Goal: Task Accomplishment & Management: Use online tool/utility

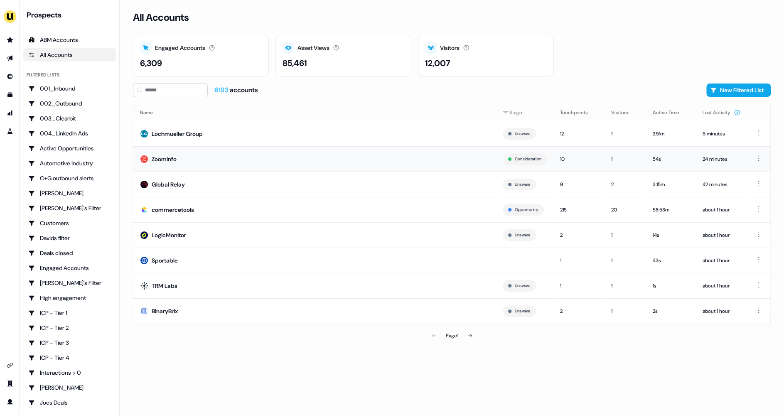
click at [264, 157] on td "ZoomInfo" at bounding box center [314, 158] width 363 height 25
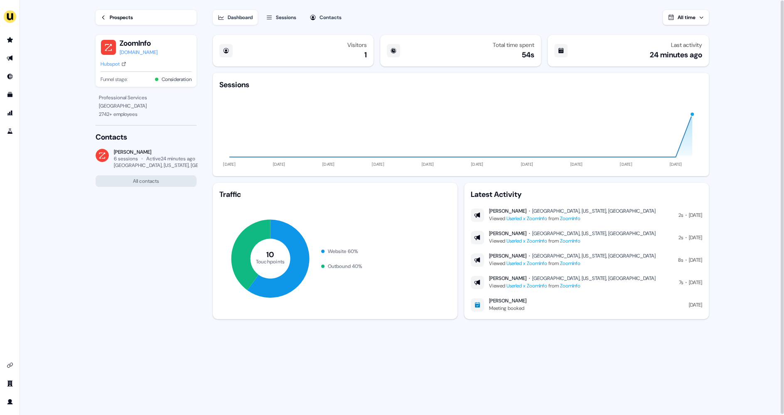
click at [101, 17] on icon at bounding box center [104, 18] width 6 height 6
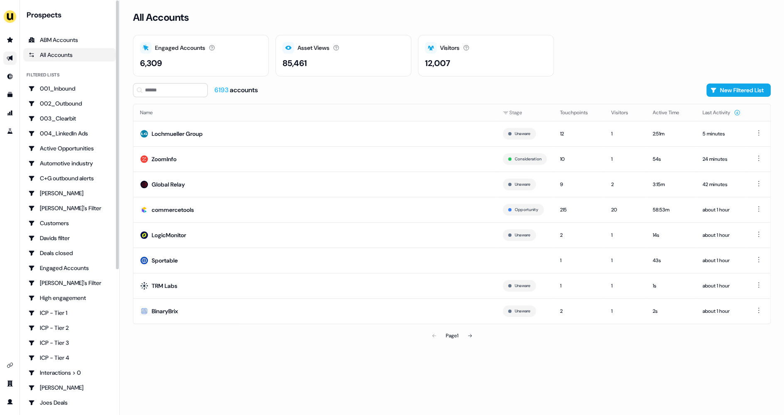
click at [10, 63] on link "Go to outbound experience" at bounding box center [9, 58] width 13 height 13
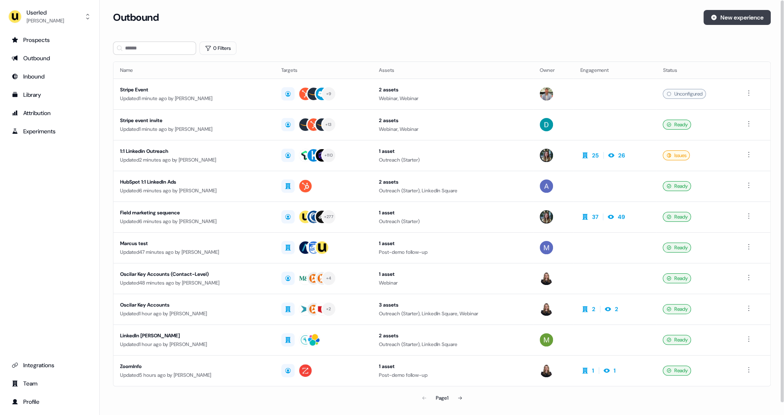
click at [735, 22] on button "New experience" at bounding box center [737, 17] width 67 height 15
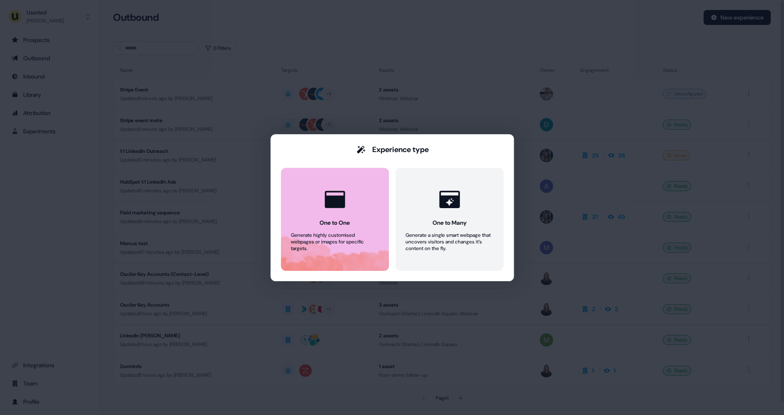
click at [322, 228] on button "One to One Generate highly customised webpages or images for specific targets." at bounding box center [335, 219] width 108 height 103
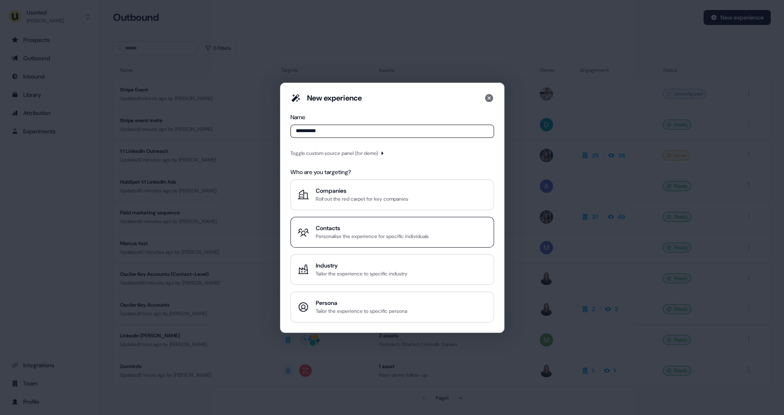
type input "**********"
click at [359, 232] on div "Contacts" at bounding box center [372, 228] width 113 height 8
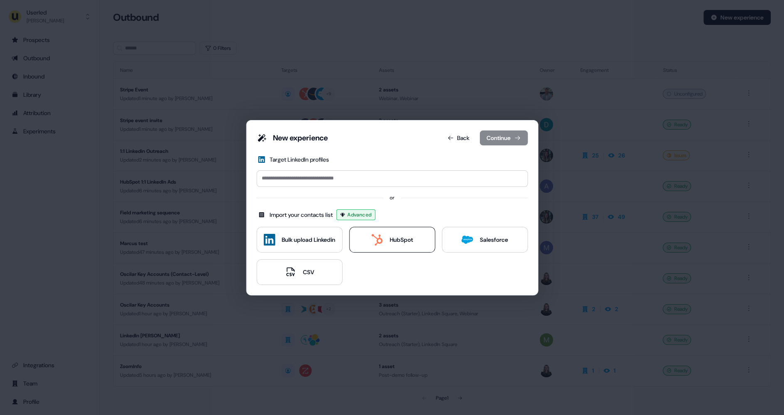
click at [397, 244] on div "HubSpot" at bounding box center [393, 240] width 42 height 12
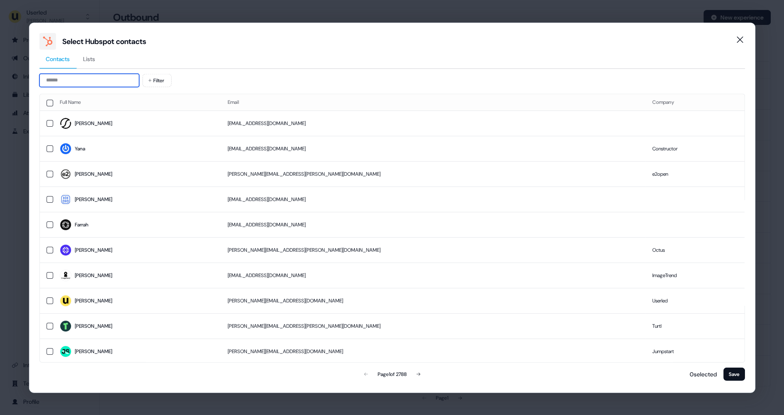
click at [89, 84] on input at bounding box center [89, 80] width 100 height 13
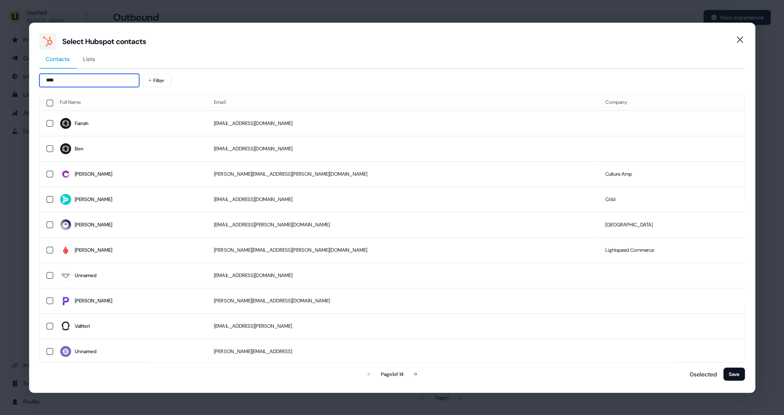
type input "*****"
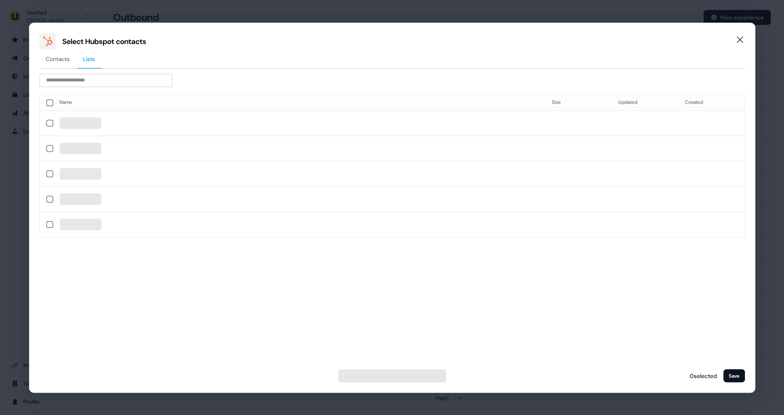
click at [86, 57] on span "Lists" at bounding box center [89, 58] width 12 height 8
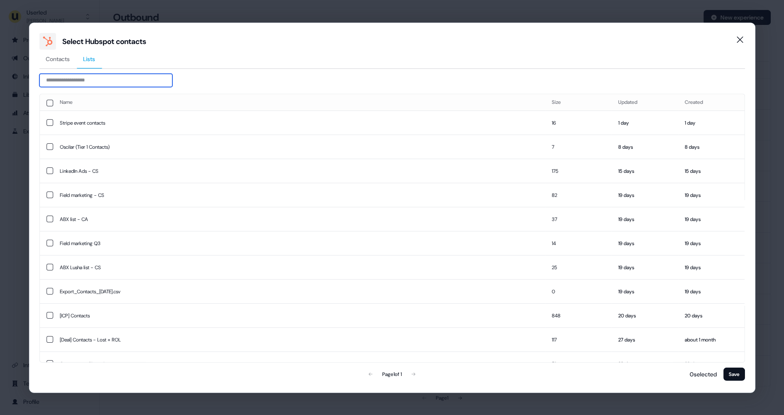
click at [83, 81] on input at bounding box center [105, 80] width 133 height 13
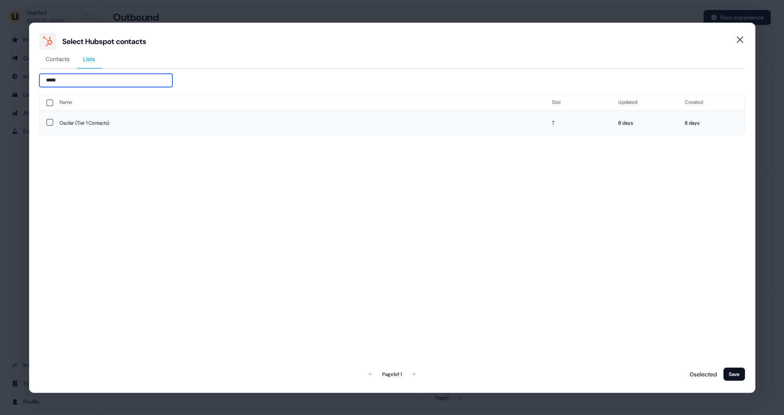
type input "*****"
click at [52, 123] on button "button" at bounding box center [49, 122] width 7 height 7
click at [734, 378] on button "Save" at bounding box center [735, 373] width 22 height 13
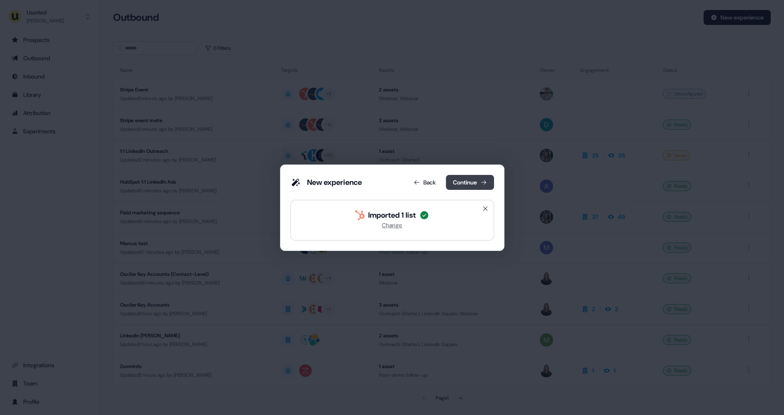
click at [477, 182] on button "Continue" at bounding box center [470, 182] width 48 height 15
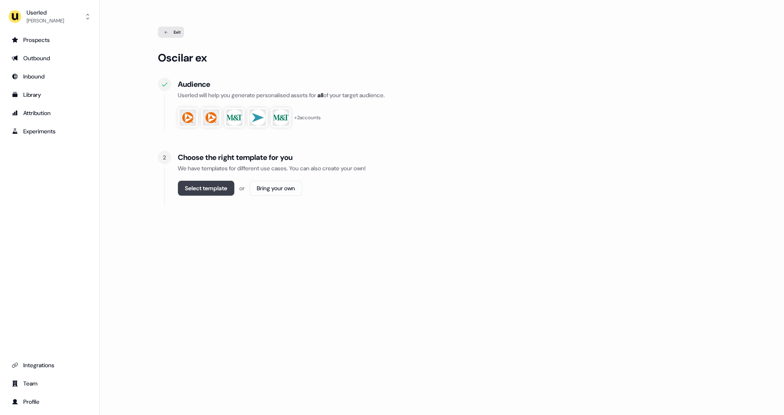
click at [201, 192] on button "Select template" at bounding box center [206, 188] width 57 height 15
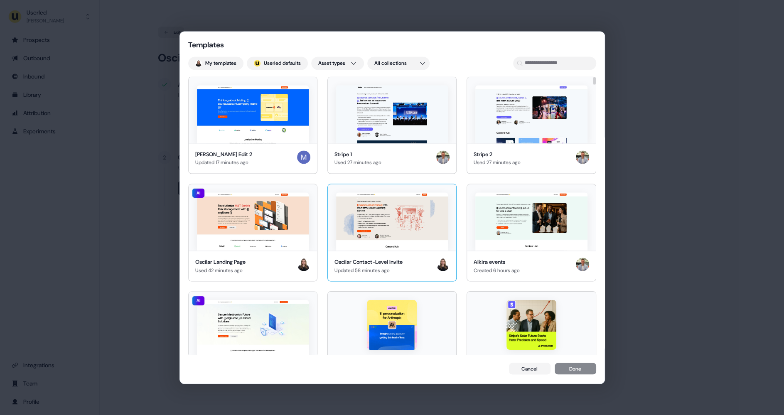
click at [430, 220] on img at bounding box center [392, 221] width 112 height 58
click at [577, 375] on div "Cancel Done" at bounding box center [552, 370] width 87 height 12
click at [581, 371] on button "Done" at bounding box center [576, 370] width 42 height 12
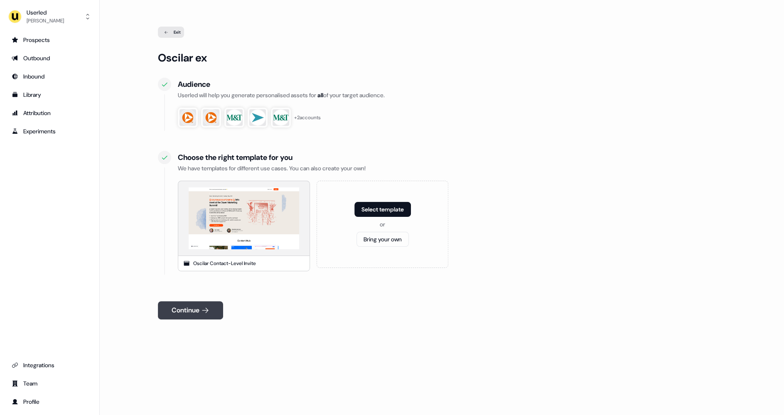
click at [200, 312] on button "Continue" at bounding box center [190, 310] width 65 height 18
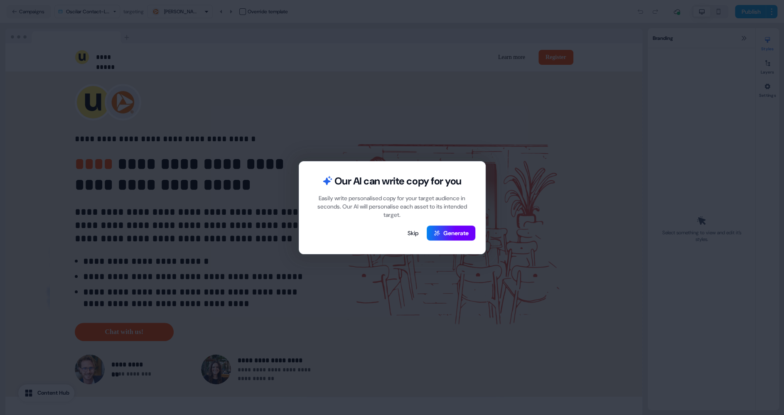
click at [444, 233] on button "Generate" at bounding box center [451, 233] width 49 height 15
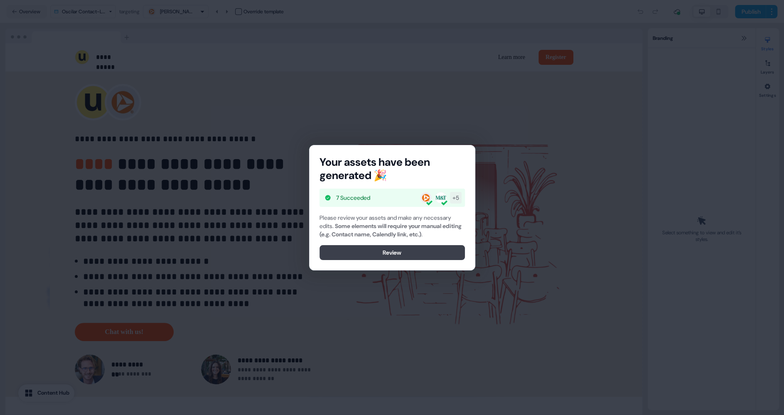
click at [354, 253] on button "Review" at bounding box center [392, 252] width 145 height 15
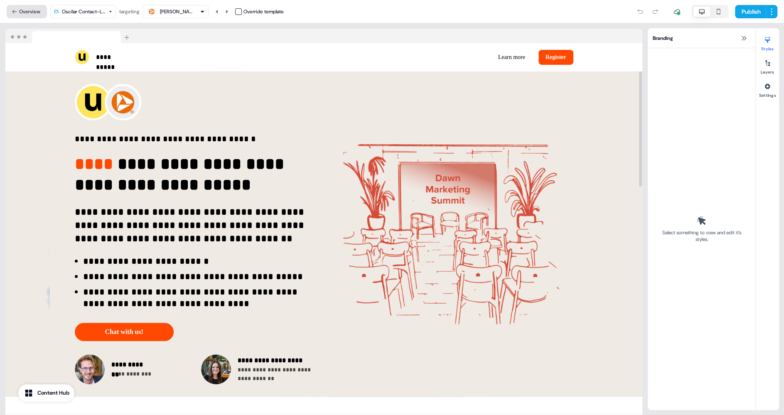
click at [12, 10] on icon at bounding box center [15, 12] width 6 height 6
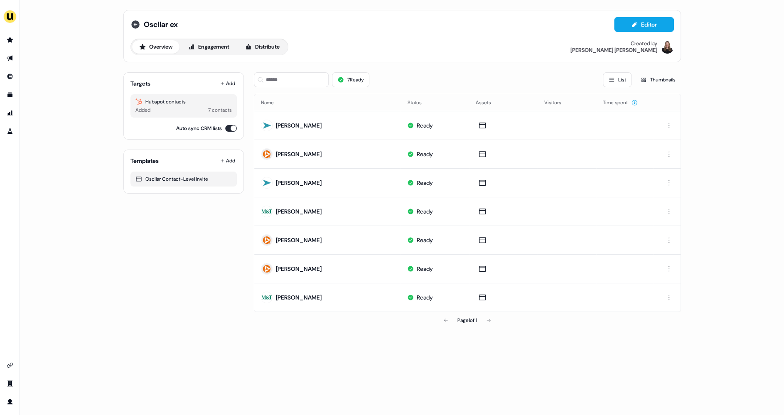
click at [138, 24] on icon at bounding box center [135, 24] width 8 height 8
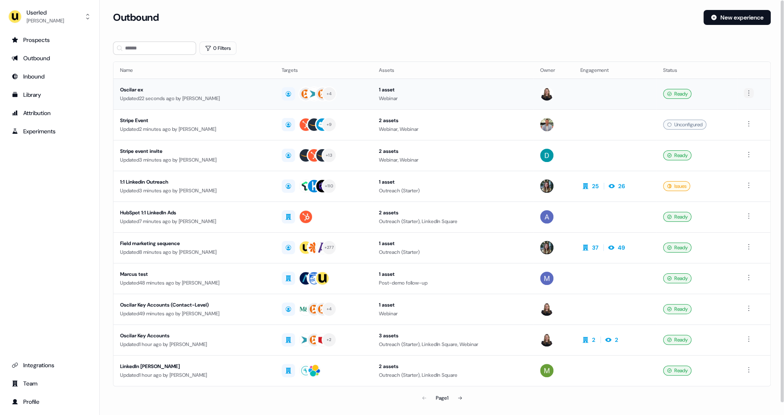
click at [752, 89] on html "For the best experience switch devices to a bigger screen. Go to Userled.io Use…" at bounding box center [392, 207] width 784 height 415
click at [741, 119] on span "Delete" at bounding box center [736, 121] width 15 height 7
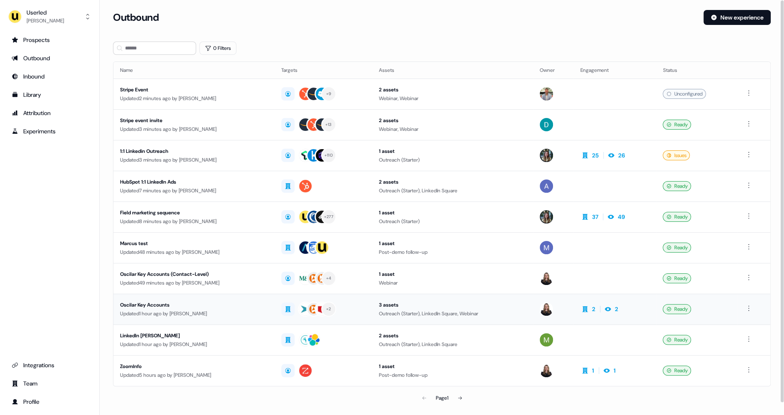
click at [212, 305] on div "Oscilar Key Accounts" at bounding box center [194, 305] width 148 height 8
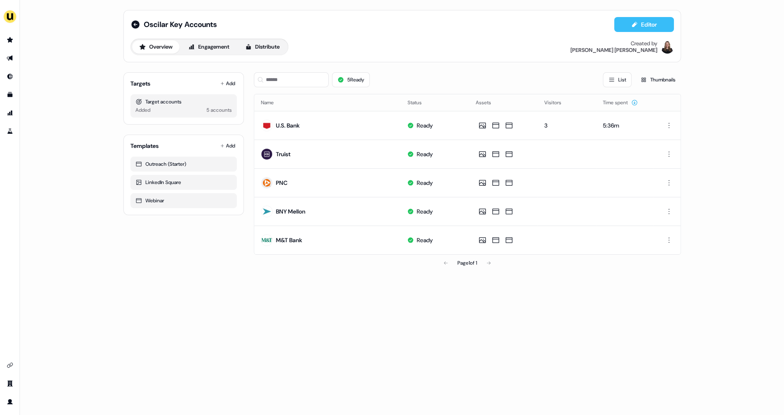
click at [641, 22] on button "Editor" at bounding box center [644, 24] width 60 height 15
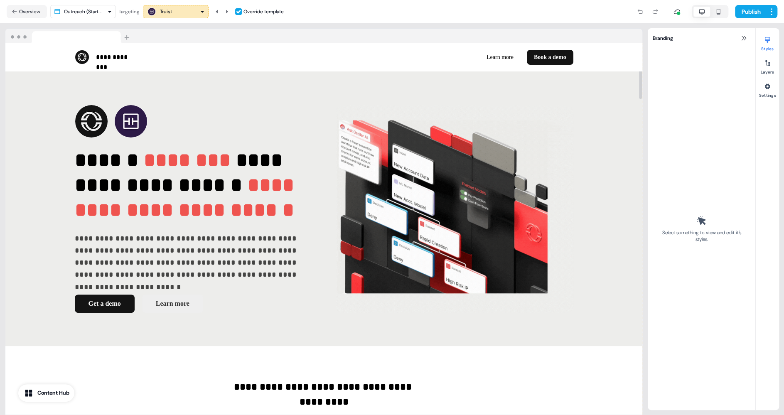
click at [187, 11] on div "Truist" at bounding box center [176, 12] width 58 height 10
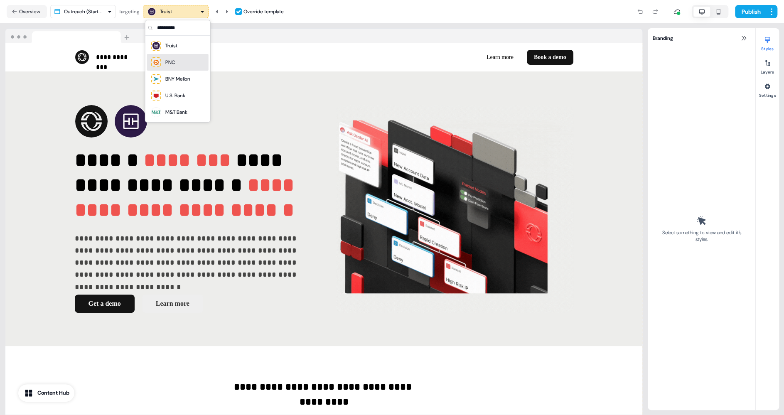
click at [180, 62] on div "PNC" at bounding box center [177, 63] width 55 height 12
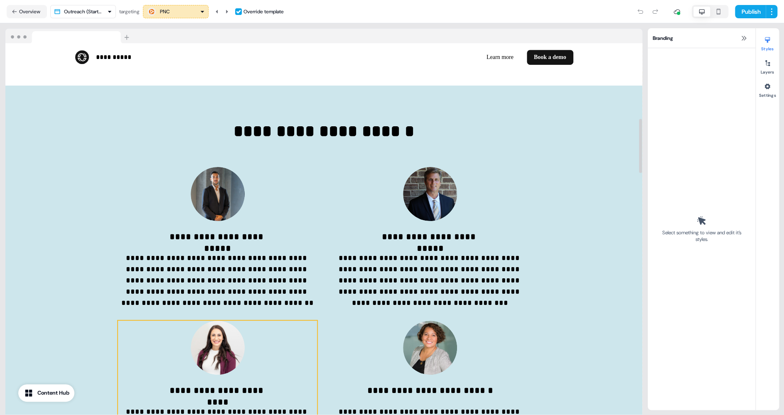
scroll to position [401, 0]
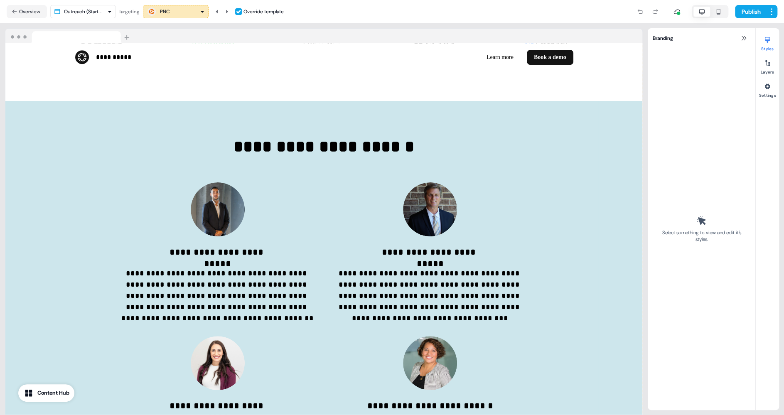
click at [177, 12] on div "PNC" at bounding box center [176, 12] width 58 height 10
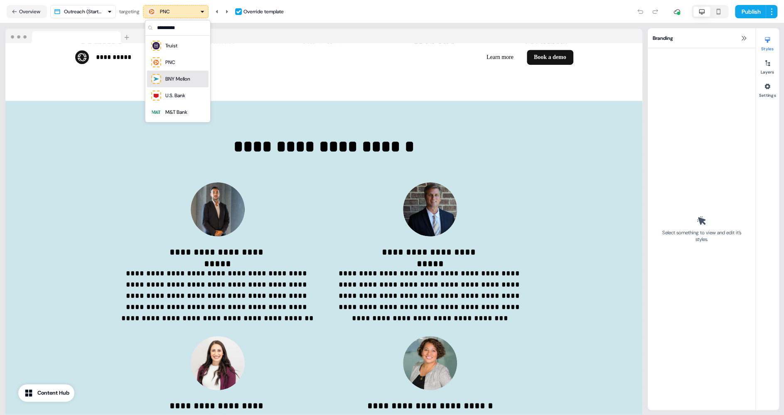
click at [176, 83] on div "BNY Mellon" at bounding box center [177, 79] width 25 height 8
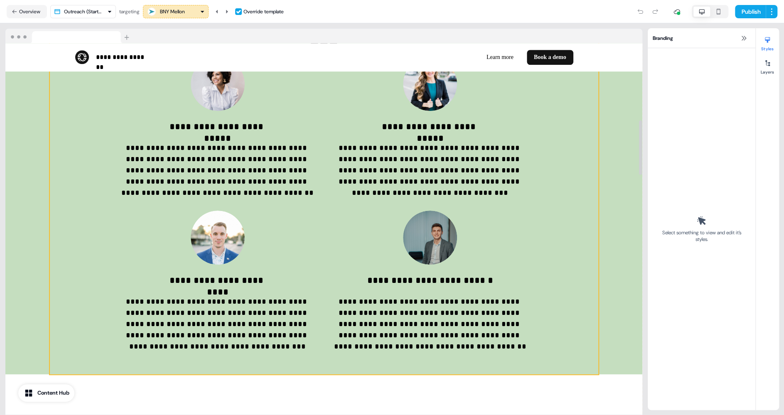
scroll to position [524, 0]
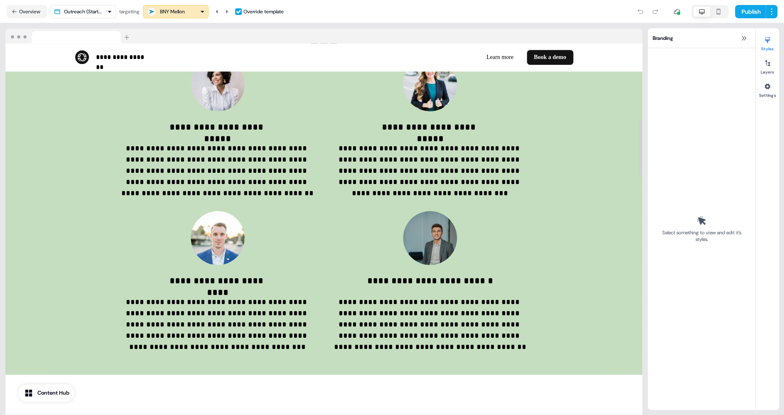
click at [183, 10] on div "BNY Mellon" at bounding box center [172, 11] width 25 height 8
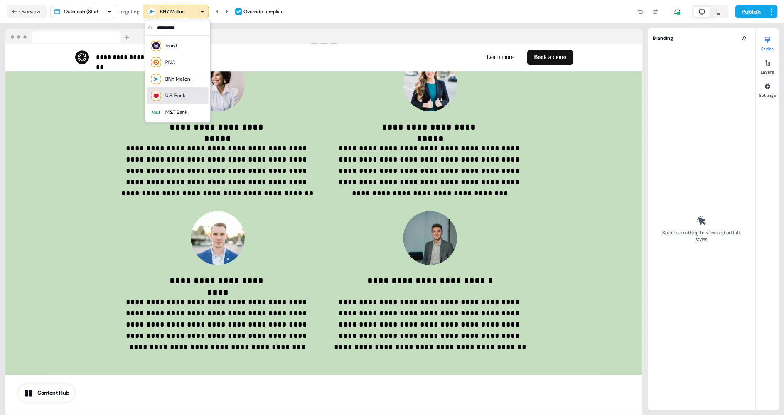
click at [179, 94] on div "U.S. Bank" at bounding box center [175, 95] width 20 height 8
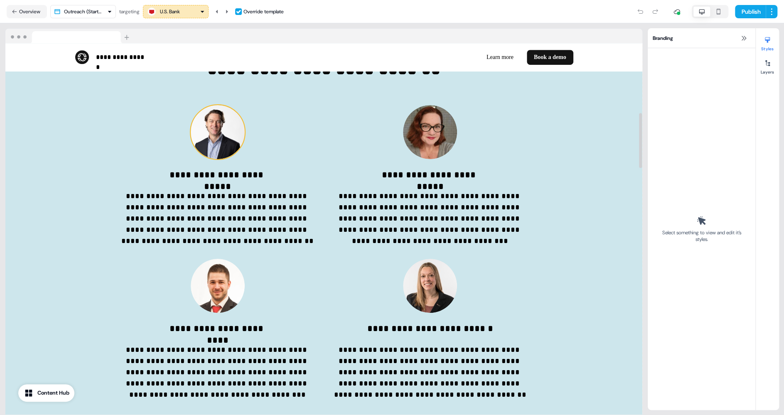
scroll to position [468, 0]
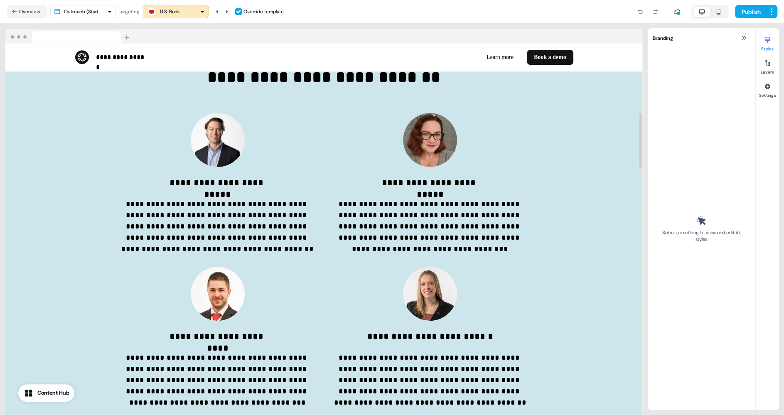
click at [180, 6] on button "U.S. Bank" at bounding box center [176, 11] width 66 height 13
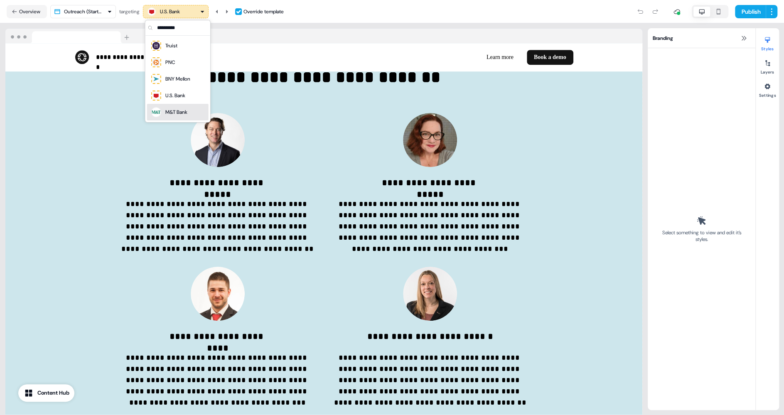
click at [173, 110] on div "M&T Bank" at bounding box center [176, 112] width 22 height 8
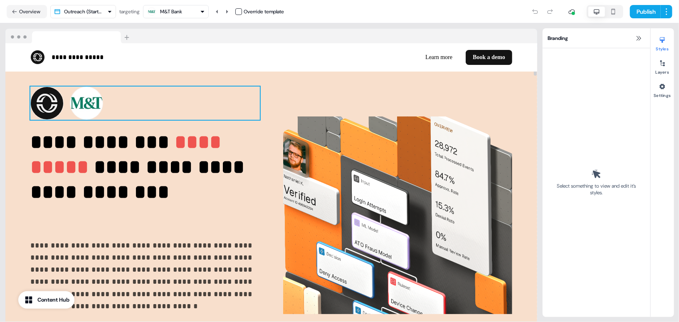
scroll to position [19, 0]
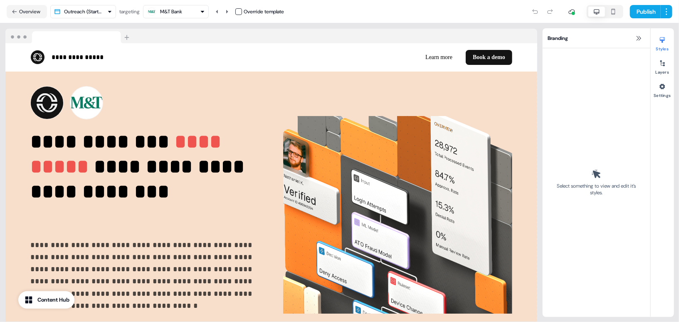
click at [190, 13] on div "M&T Bank" at bounding box center [176, 12] width 58 height 10
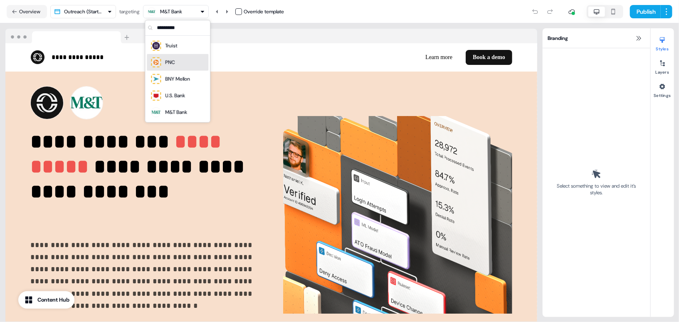
click at [181, 64] on div "PNC" at bounding box center [177, 63] width 55 height 12
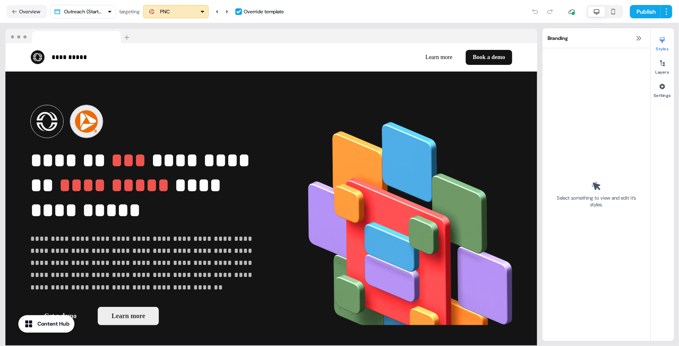
click at [199, 11] on div "PNC" at bounding box center [176, 12] width 58 height 10
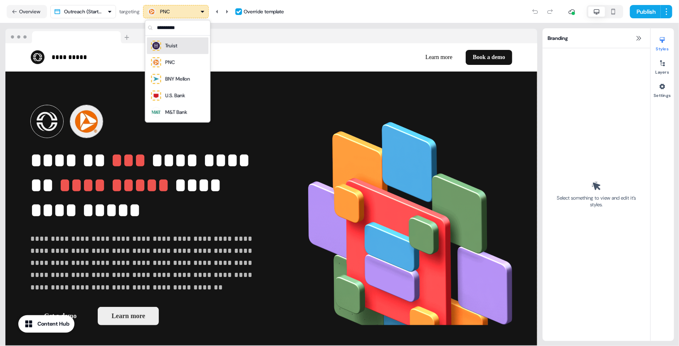
click at [185, 45] on div "Truist" at bounding box center [177, 46] width 55 height 12
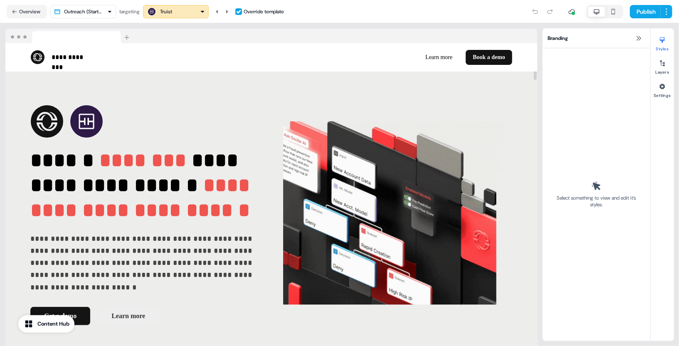
click at [195, 11] on div "Truist" at bounding box center [176, 12] width 58 height 10
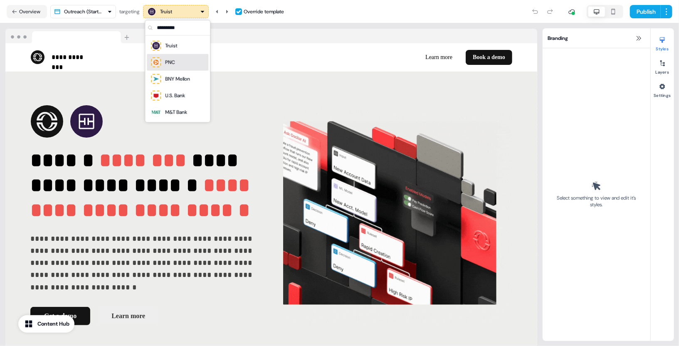
click at [184, 59] on div "PNC" at bounding box center [177, 63] width 55 height 12
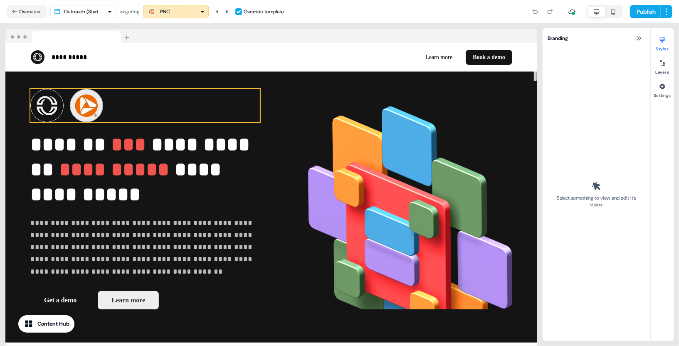
scroll to position [17, 0]
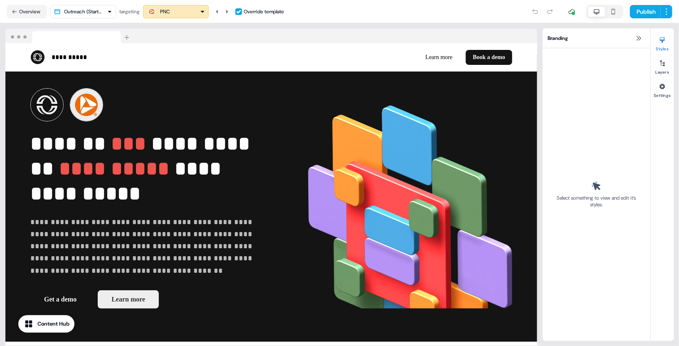
click at [150, 241] on p "**********" at bounding box center [144, 246] width 229 height 61
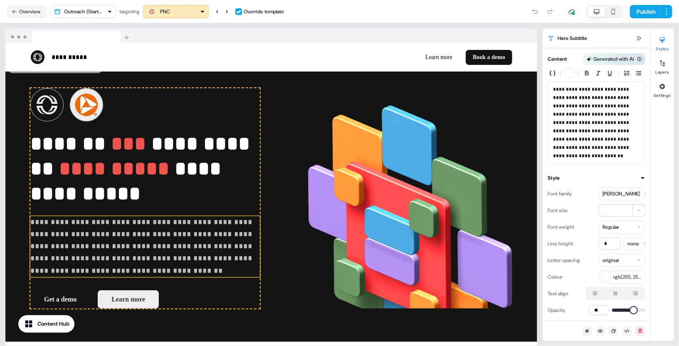
click at [150, 241] on p "**********" at bounding box center [144, 246] width 229 height 61
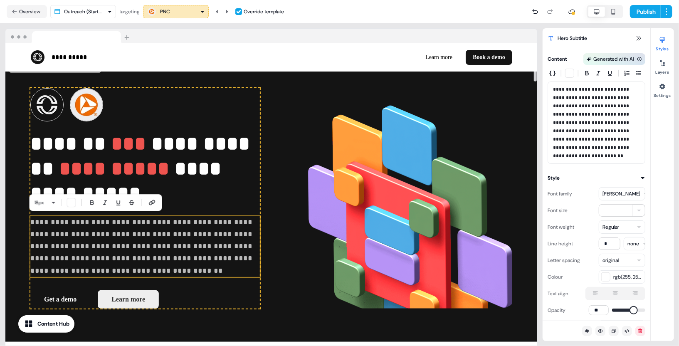
click at [190, 243] on p "**********" at bounding box center [144, 246] width 229 height 61
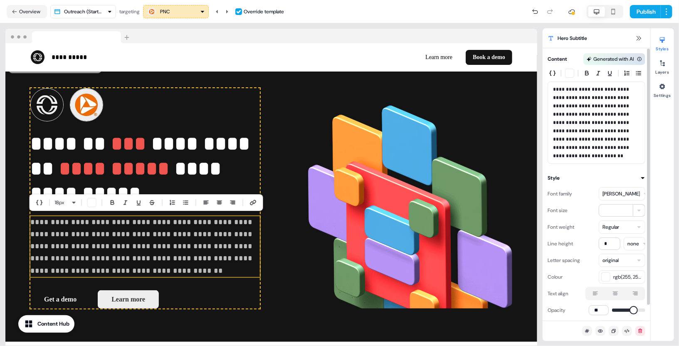
click at [582, 155] on p "**********" at bounding box center [596, 122] width 87 height 75
click at [636, 39] on icon at bounding box center [638, 38] width 7 height 7
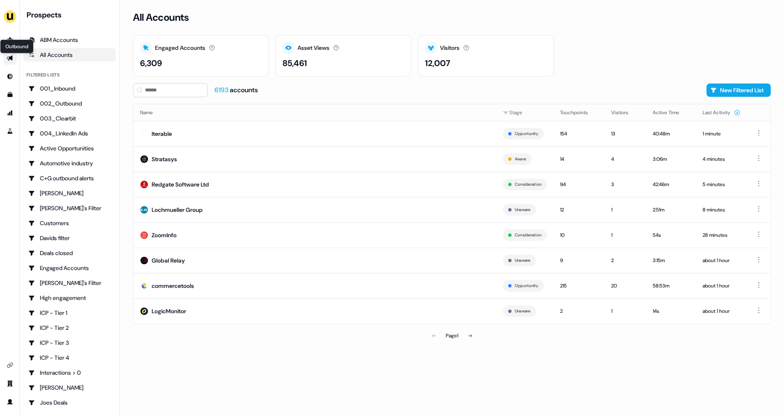
click at [10, 62] on link "Outbound Outbound" at bounding box center [9, 58] width 13 height 13
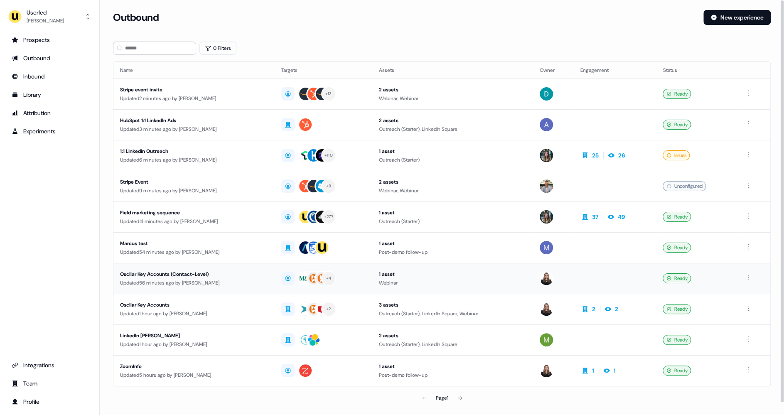
click at [196, 279] on div "Updated 56 minutes ago by Geneviève Ladouceur" at bounding box center [194, 283] width 148 height 8
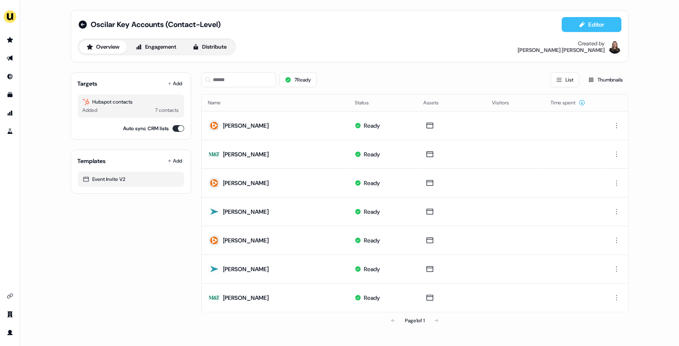
click at [592, 24] on button "Editor" at bounding box center [592, 24] width 60 height 15
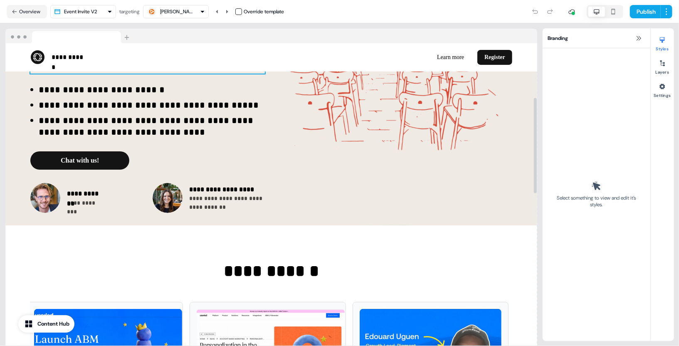
scroll to position [172, 0]
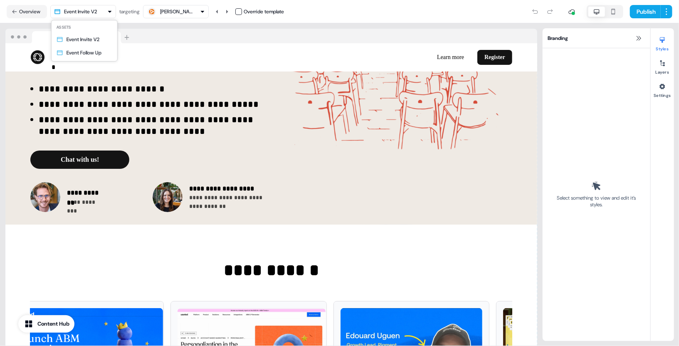
click at [101, 13] on html "**********" at bounding box center [339, 173] width 679 height 346
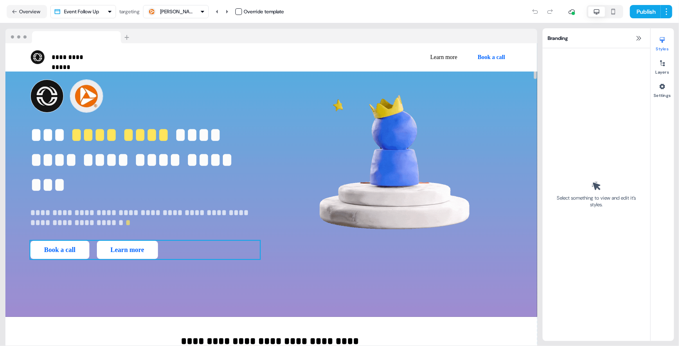
scroll to position [42, 0]
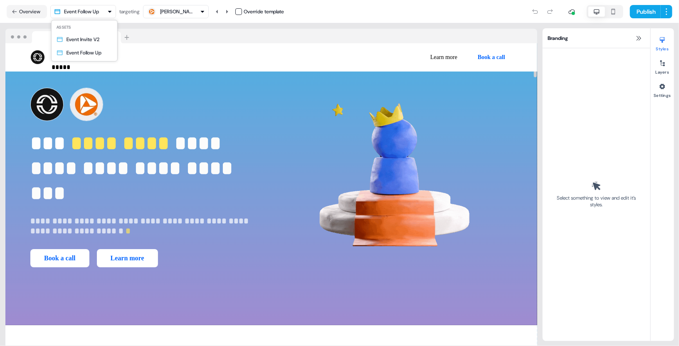
click at [85, 11] on html "**********" at bounding box center [339, 173] width 679 height 346
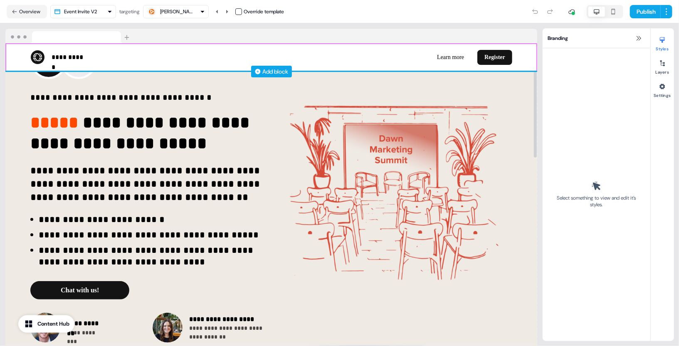
scroll to position [63, 0]
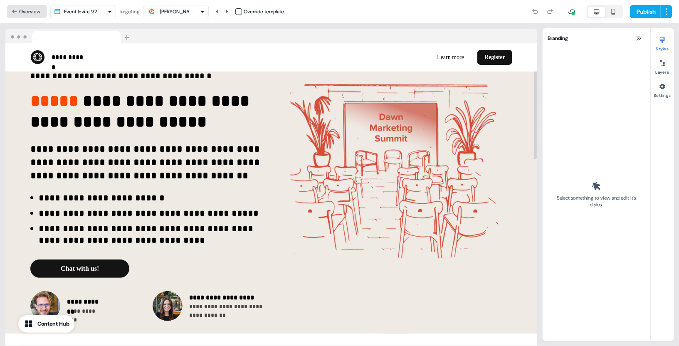
click at [35, 13] on button "Overview" at bounding box center [27, 11] width 40 height 13
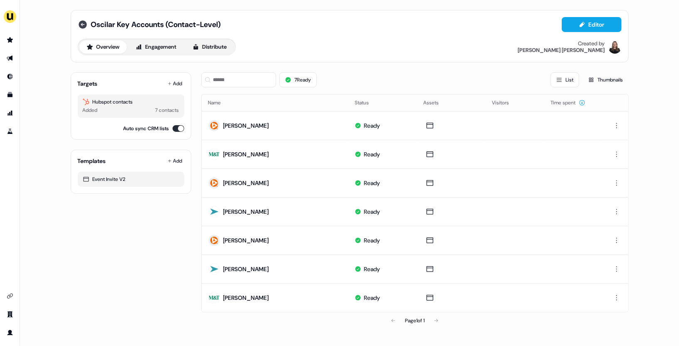
click at [82, 27] on icon at bounding box center [83, 24] width 8 height 8
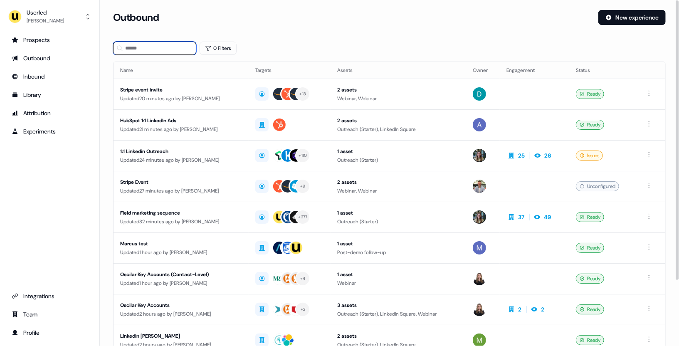
click at [163, 51] on input at bounding box center [154, 48] width 83 height 13
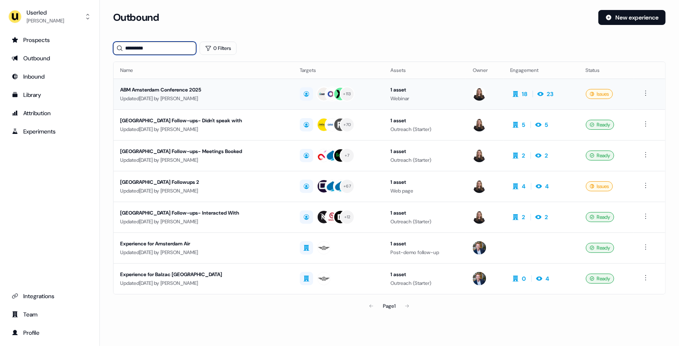
type input "*********"
click at [161, 90] on div "ABM Amsterdam Conference 2025" at bounding box center [203, 90] width 166 height 8
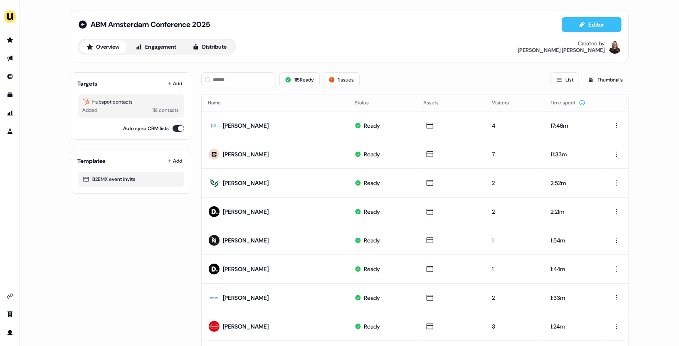
click at [596, 24] on button "Editor" at bounding box center [592, 24] width 60 height 15
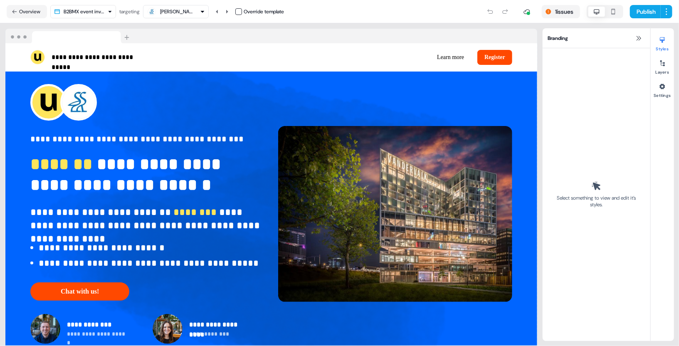
click at [196, 12] on div "Jooske Vriens" at bounding box center [176, 12] width 58 height 10
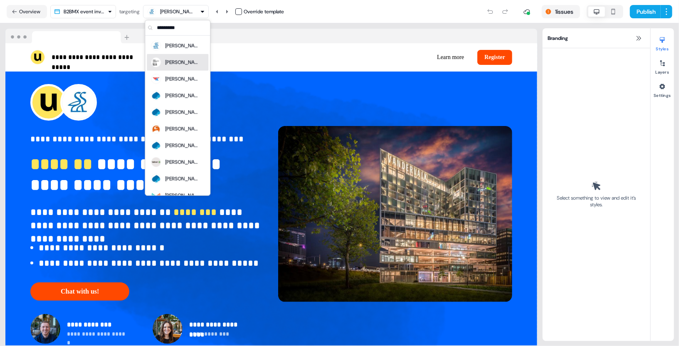
click at [188, 64] on div "Pramod Mandhre" at bounding box center [181, 62] width 33 height 8
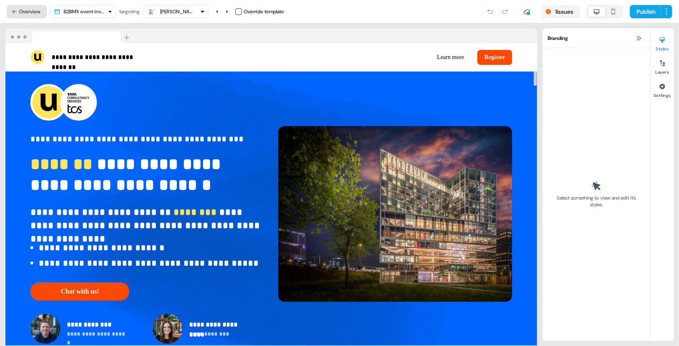
click at [36, 10] on button "Overview" at bounding box center [27, 11] width 40 height 13
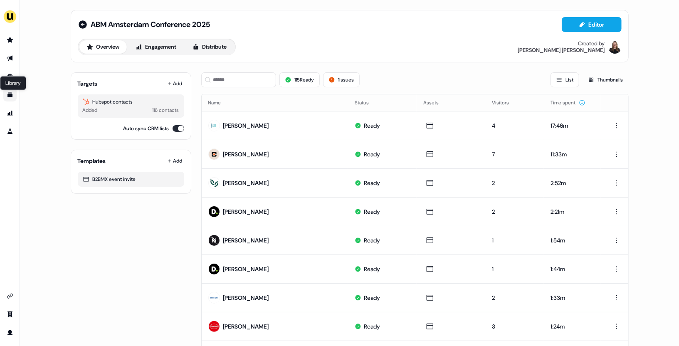
click at [9, 96] on icon "Go to templates" at bounding box center [9, 94] width 5 height 5
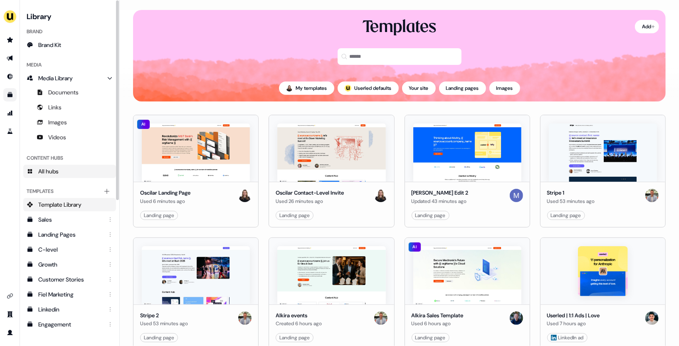
click at [63, 170] on link "All hubs" at bounding box center [69, 171] width 93 height 13
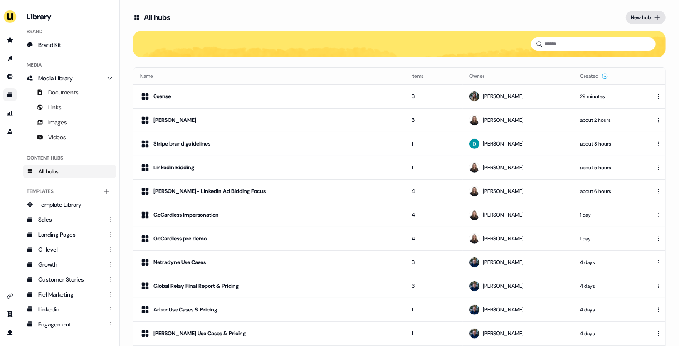
click at [650, 18] on button "New hub" at bounding box center [646, 17] width 40 height 13
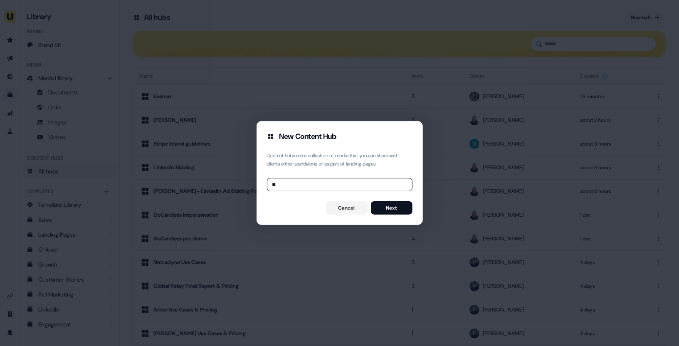
type input "**"
click at [390, 209] on button "Next" at bounding box center [392, 207] width 42 height 13
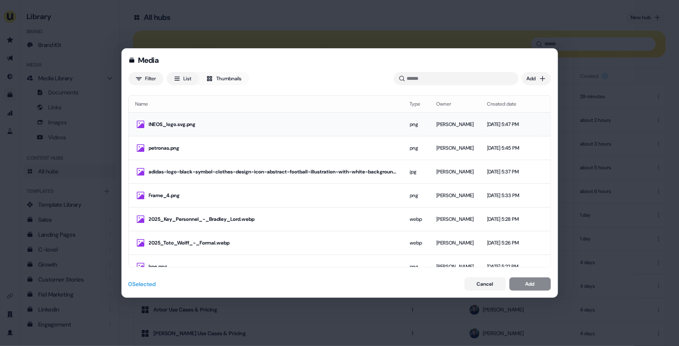
click at [299, 128] on div "INEOS_logo.svg.png" at bounding box center [266, 124] width 261 height 10
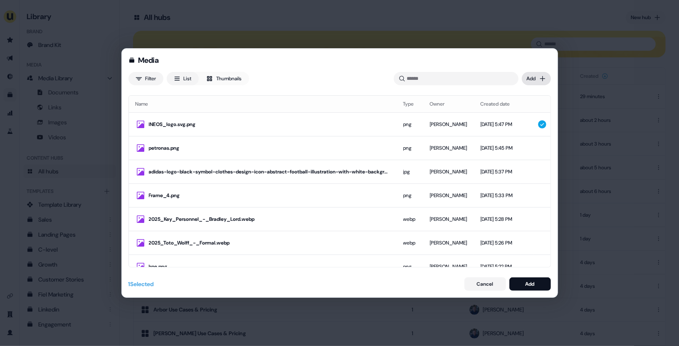
click at [537, 80] on div "Media Filter List Thumbnails Uploaded Add Name Type Owner Created date INEOS_lo…" at bounding box center [339, 173] width 679 height 346
click at [530, 108] on div "Import links" at bounding box center [524, 108] width 49 height 13
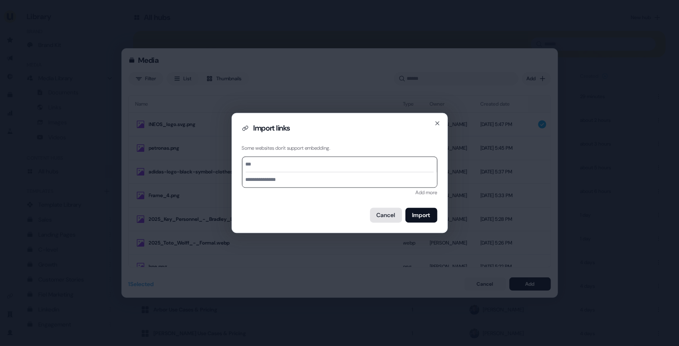
click at [379, 217] on button "Cancel" at bounding box center [386, 215] width 32 height 15
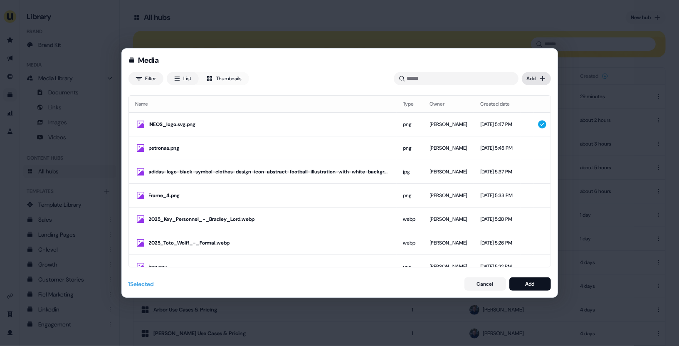
click at [537, 83] on div "Media Filter List Thumbnails Uploaded Add Name Type Owner Created date INEOS_lo…" at bounding box center [339, 173] width 679 height 346
click at [480, 283] on div "Media Filter List Thumbnails Uploaded Add Name Type Owner Created date INEOS_lo…" at bounding box center [339, 173] width 679 height 346
click at [483, 286] on button "Cancel" at bounding box center [485, 283] width 42 height 13
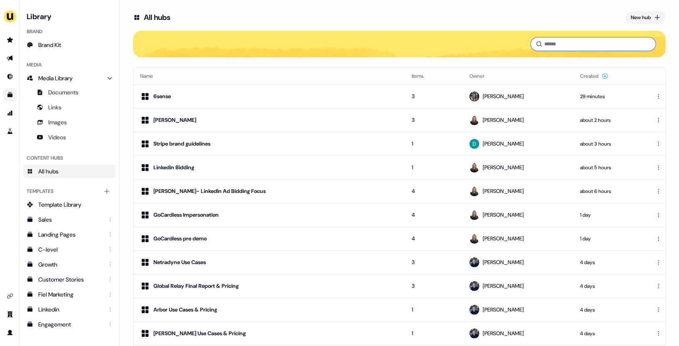
click at [567, 45] on input at bounding box center [593, 43] width 125 height 13
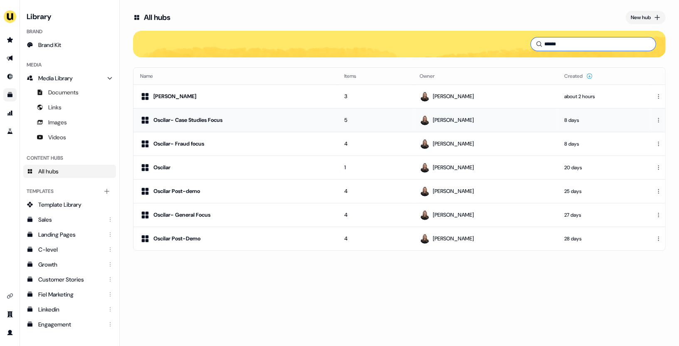
type input "******"
click at [221, 121] on div "Oscilar- Case Studies Focus" at bounding box center [187, 120] width 69 height 8
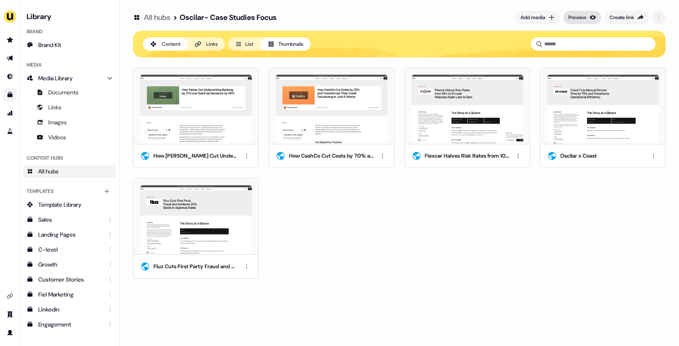
click at [574, 21] on div "Preview" at bounding box center [577, 17] width 18 height 8
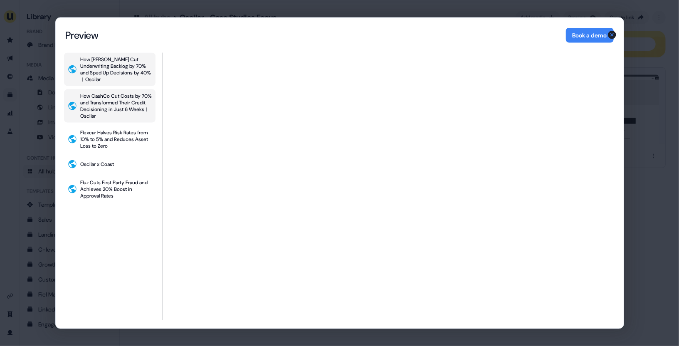
click at [119, 97] on div "How CashCo Cut Costs by 70% and Transformed Their Credit Decisioning in Just 6 …" at bounding box center [117, 106] width 72 height 27
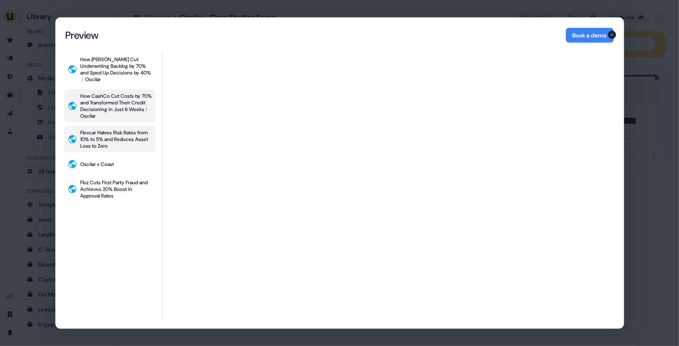
click at [111, 133] on div "Flexcar Halves Risk Rates from 10% to 5% and Reduces Asset Loss to Zero" at bounding box center [117, 139] width 72 height 20
click at [101, 161] on button "Oscilar x Coast" at bounding box center [109, 164] width 91 height 17
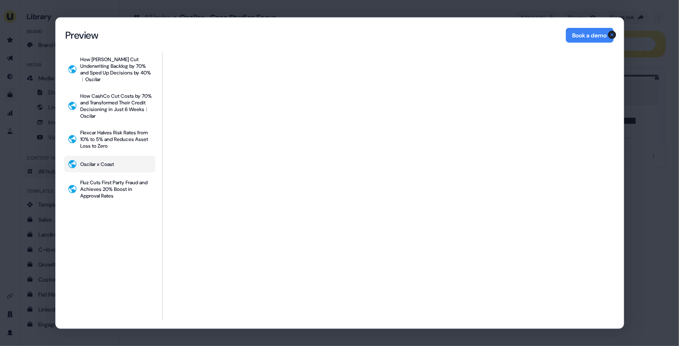
click at [630, 50] on div "Content Hub Preview Preview Book a demo How Parker Cut Underwriting Backlog by …" at bounding box center [339, 173] width 679 height 346
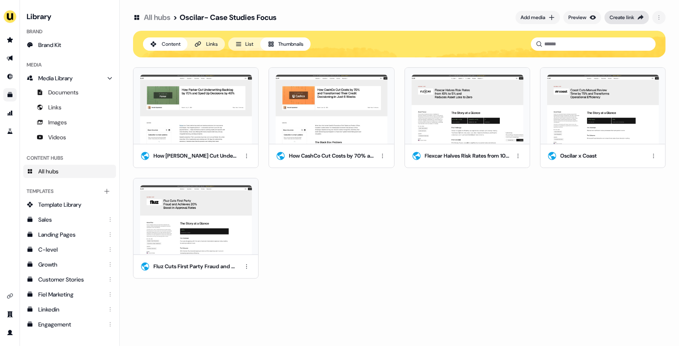
click at [617, 19] on div "Create link" at bounding box center [621, 17] width 25 height 8
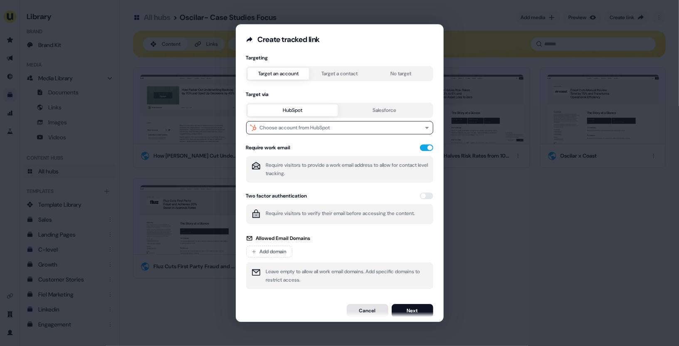
click at [362, 307] on button "Cancel" at bounding box center [368, 310] width 42 height 13
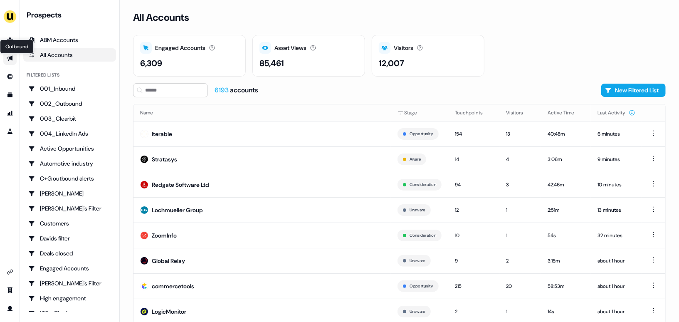
click at [10, 59] on icon "Go to outbound experience" at bounding box center [10, 58] width 7 height 7
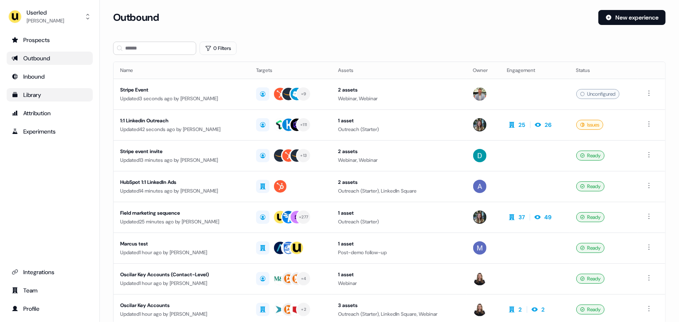
click at [43, 96] on div "Library" at bounding box center [50, 95] width 76 height 8
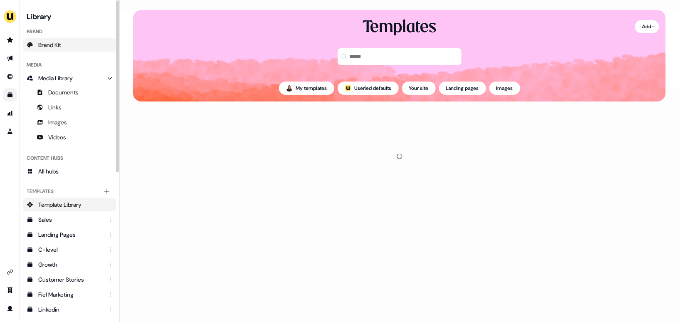
click at [61, 47] on span "Brand Kit" at bounding box center [49, 45] width 23 height 8
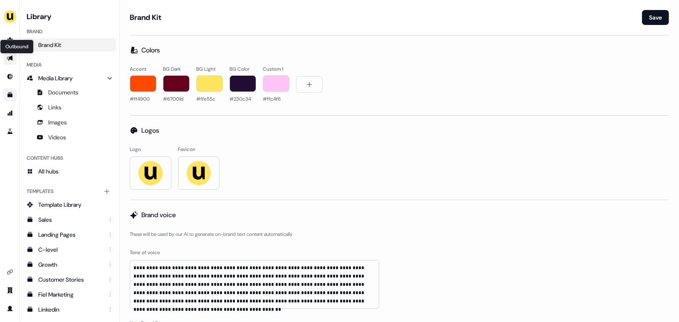
click at [10, 59] on icon "Go to outbound experience" at bounding box center [10, 58] width 7 height 7
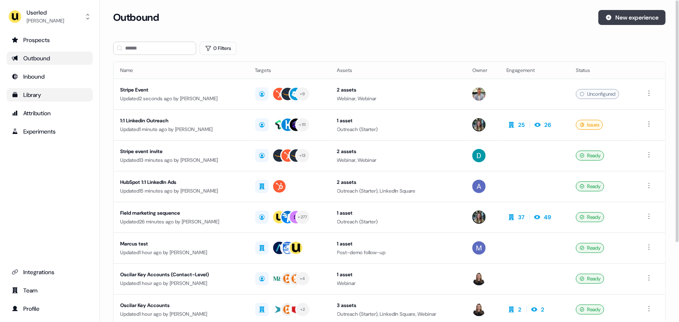
click at [624, 19] on button "New experience" at bounding box center [631, 17] width 67 height 15
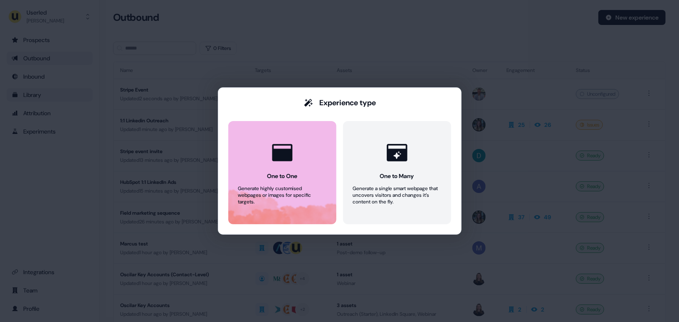
click at [277, 179] on div "One to One" at bounding box center [282, 176] width 30 height 8
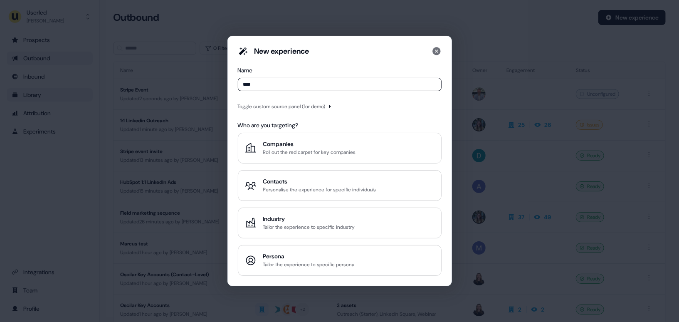
type input "****"
click at [336, 106] on div "Toggle custom source panel (for demo)" at bounding box center [340, 106] width 204 height 10
click at [331, 106] on icon "button" at bounding box center [330, 106] width 2 height 3
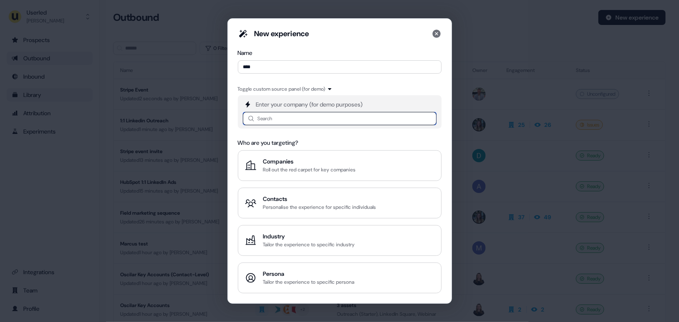
click at [288, 118] on input at bounding box center [340, 118] width 194 height 13
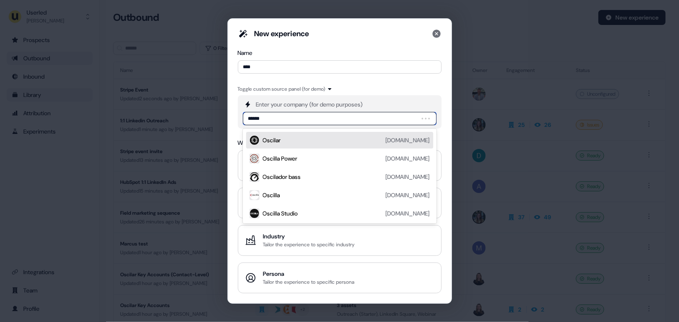
type input "*******"
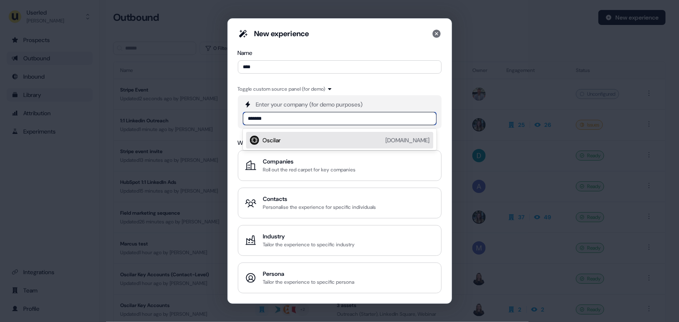
click at [289, 141] on div "Oscilar oscilar.com" at bounding box center [346, 140] width 167 height 10
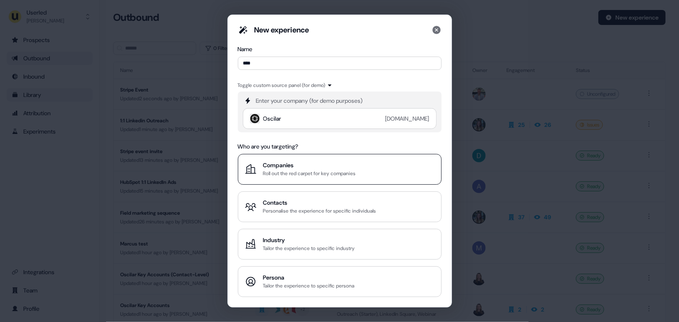
click at [287, 166] on div "Companies" at bounding box center [309, 165] width 93 height 8
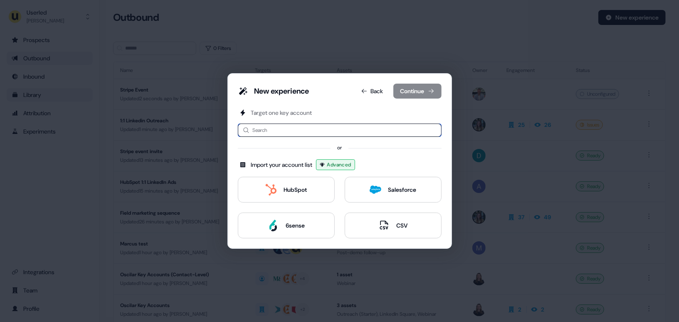
click at [283, 129] on input at bounding box center [340, 129] width 204 height 13
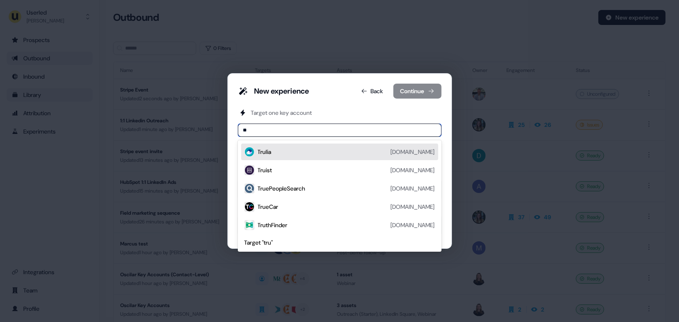
type input "*"
type input "***"
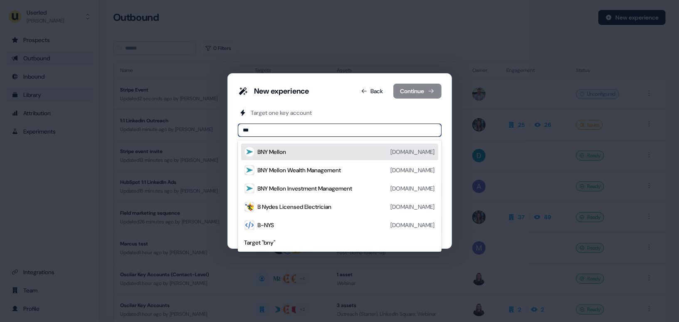
click at [299, 153] on div "BNY Mellon bnymellon.com" at bounding box center [346, 152] width 177 height 10
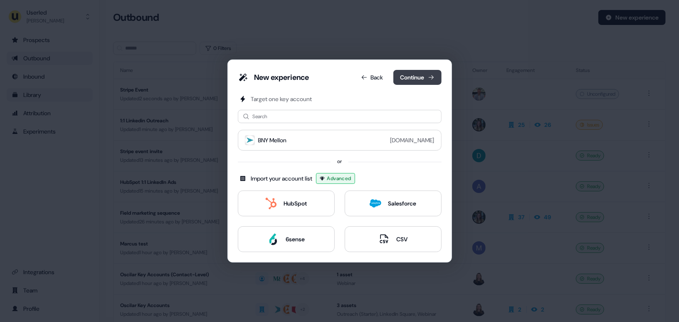
click at [419, 77] on button "Continue" at bounding box center [417, 77] width 48 height 15
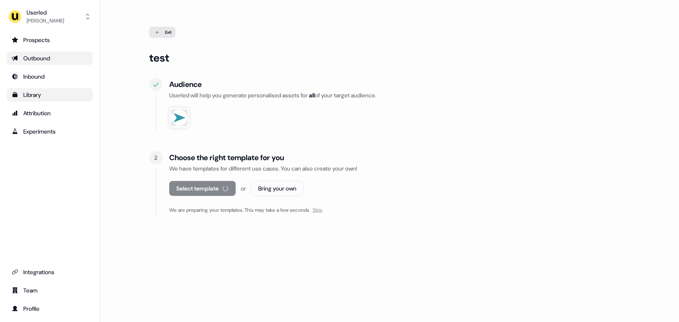
click at [322, 210] on span "Skip" at bounding box center [318, 210] width 10 height 7
click at [197, 190] on button "Select template" at bounding box center [197, 188] width 57 height 15
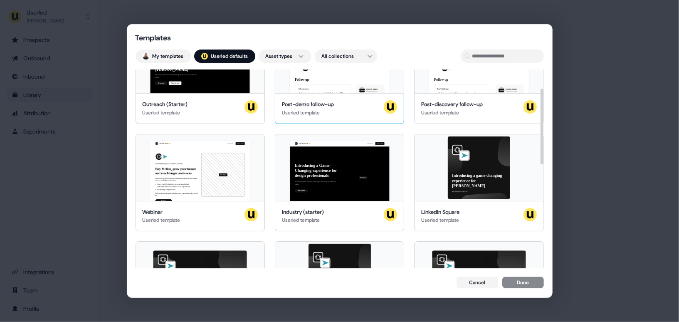
scroll to position [52, 0]
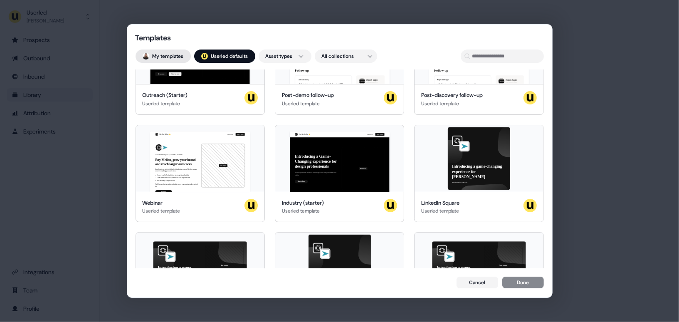
click at [181, 58] on button "My templates" at bounding box center [163, 55] width 55 height 13
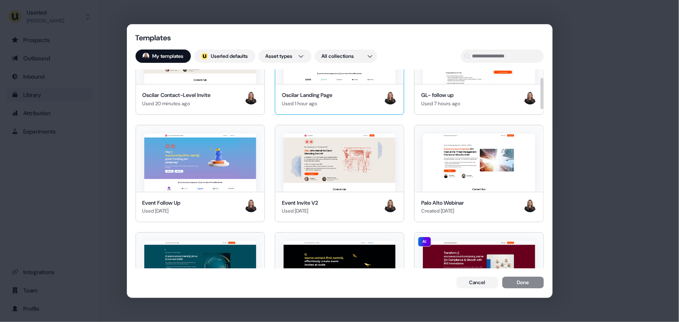
scroll to position [0, 0]
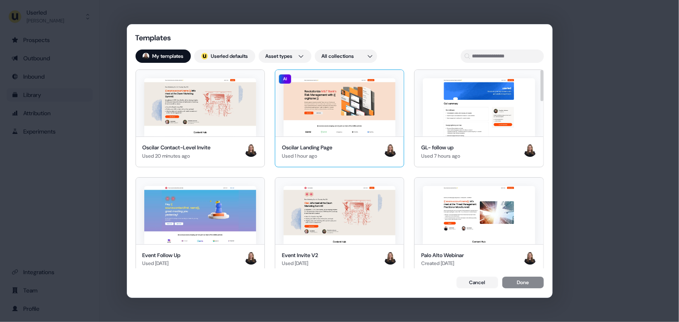
click at [348, 120] on img at bounding box center [340, 107] width 112 height 58
click at [518, 285] on button "Done" at bounding box center [523, 283] width 42 height 12
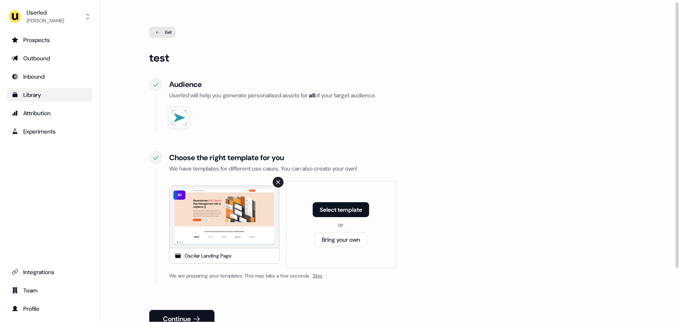
scroll to position [50, 0]
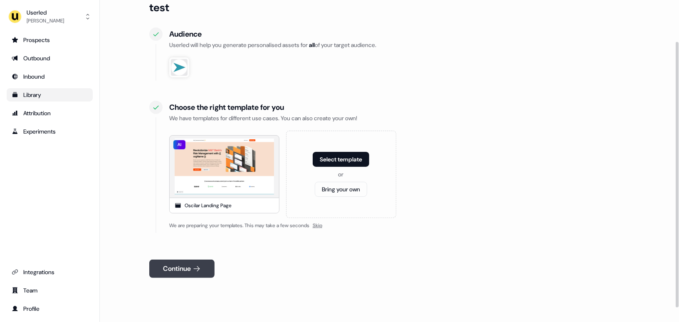
click at [190, 269] on button "Continue" at bounding box center [181, 268] width 65 height 18
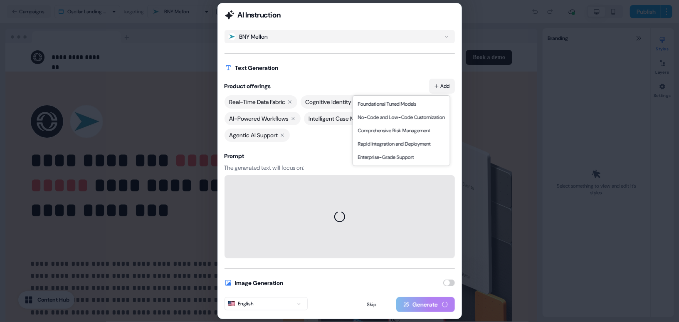
click at [444, 86] on button "Add" at bounding box center [442, 86] width 26 height 15
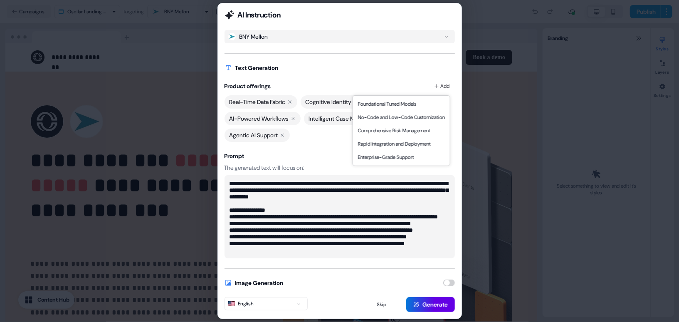
click at [316, 137] on div "Real-Time Data Fabric Cognitive Identity Intelligence AI-Powered Workflows Inte…" at bounding box center [339, 118] width 230 height 47
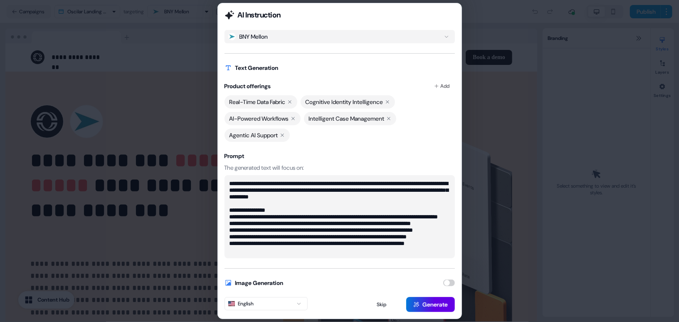
scroll to position [26, 0]
click at [448, 285] on button "button" at bounding box center [449, 282] width 12 height 7
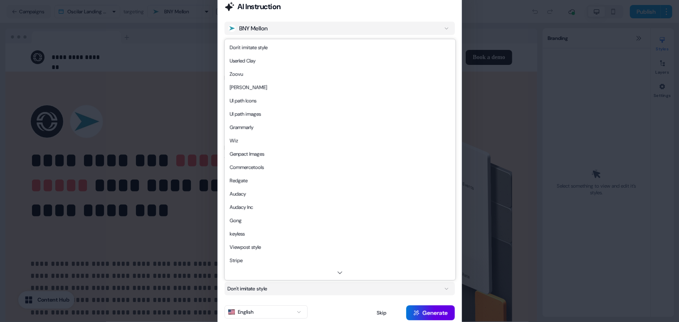
click at [331, 289] on button "Don't imitate style" at bounding box center [339, 288] width 230 height 13
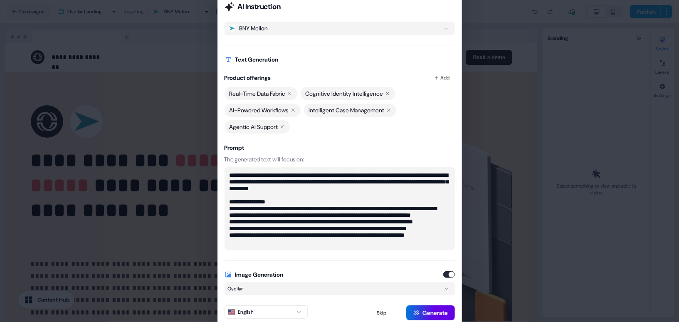
click at [291, 309] on button "English" at bounding box center [265, 311] width 83 height 13
click at [366, 268] on div "**********" at bounding box center [339, 161] width 244 height 333
click at [427, 311] on button "Generate" at bounding box center [430, 312] width 49 height 15
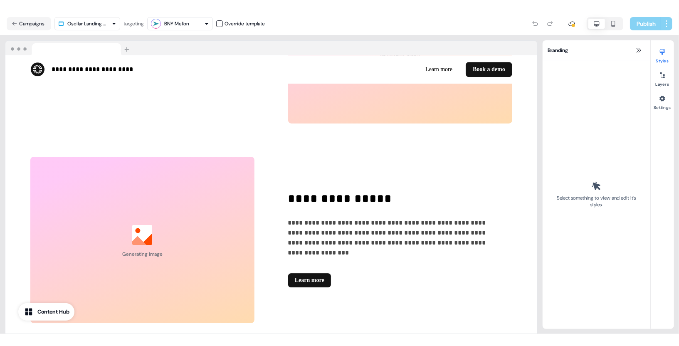
scroll to position [1587, 0]
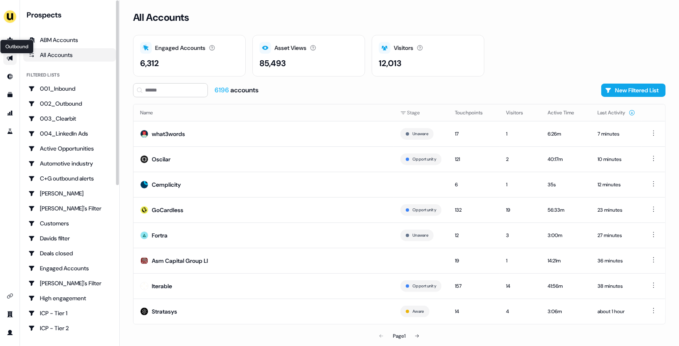
click at [10, 56] on link "Outbound Outbound" at bounding box center [9, 58] width 13 height 13
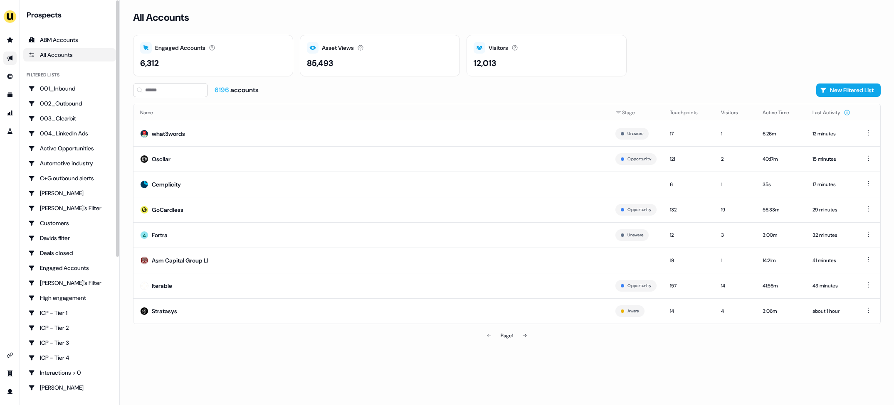
click at [7, 61] on icon "Go to outbound experience" at bounding box center [10, 58] width 7 height 7
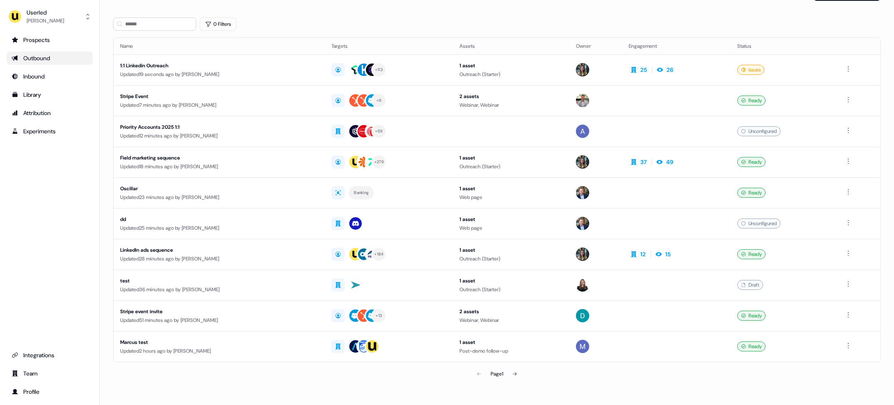
scroll to position [22, 0]
